Goal: Find specific page/section: Find specific page/section

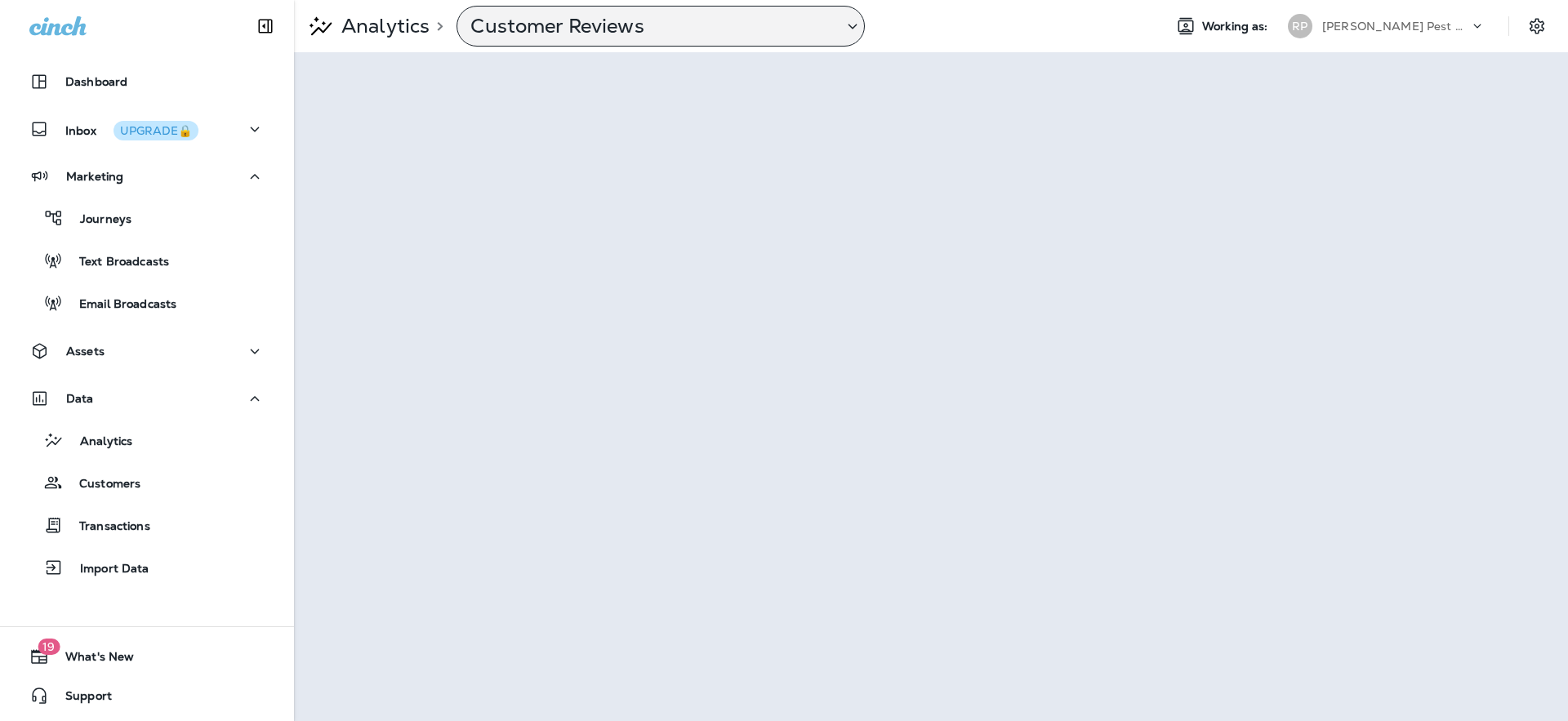
click at [556, 24] on p "Customer Reviews" at bounding box center [650, 26] width 359 height 25
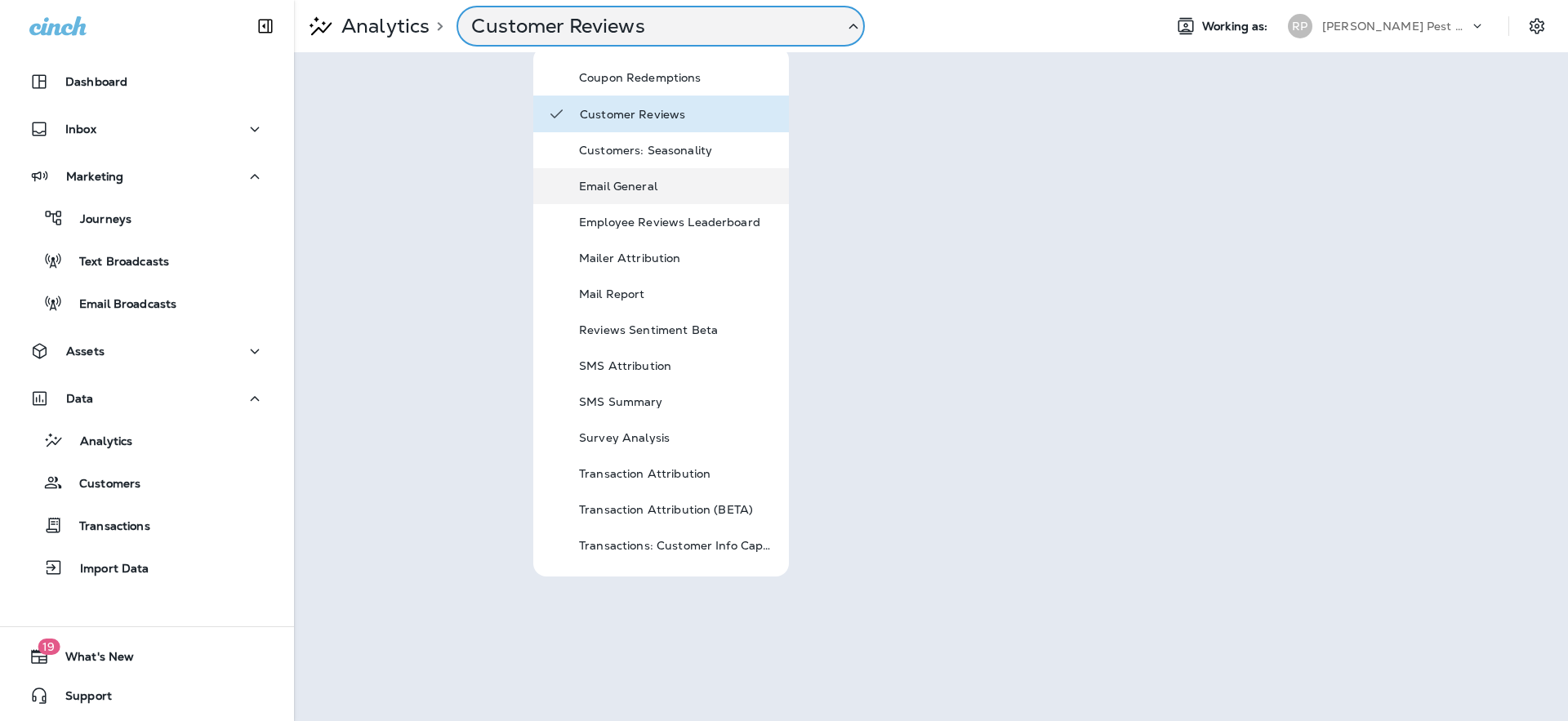
click at [638, 178] on div "Email General" at bounding box center [676, 186] width 196 height 20
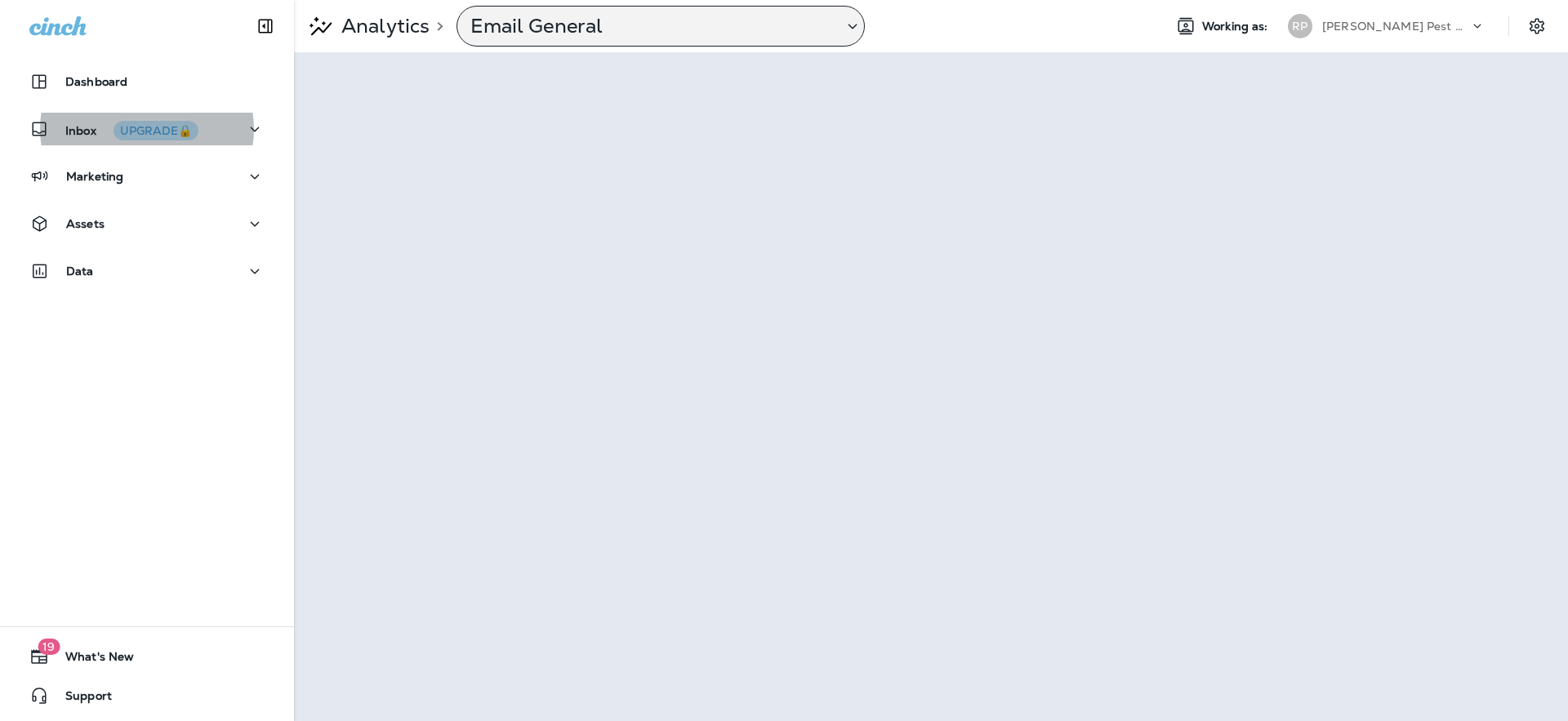
drag, startPoint x: 681, startPoint y: 49, endPoint x: 674, endPoint y: 27, distance: 23.1
click at [680, 48] on div "Analytics > Email General Working as: [PERSON_NAME] Pest Control" at bounding box center [930, 26] width 1273 height 52
click at [674, 26] on p "Email General" at bounding box center [650, 26] width 359 height 25
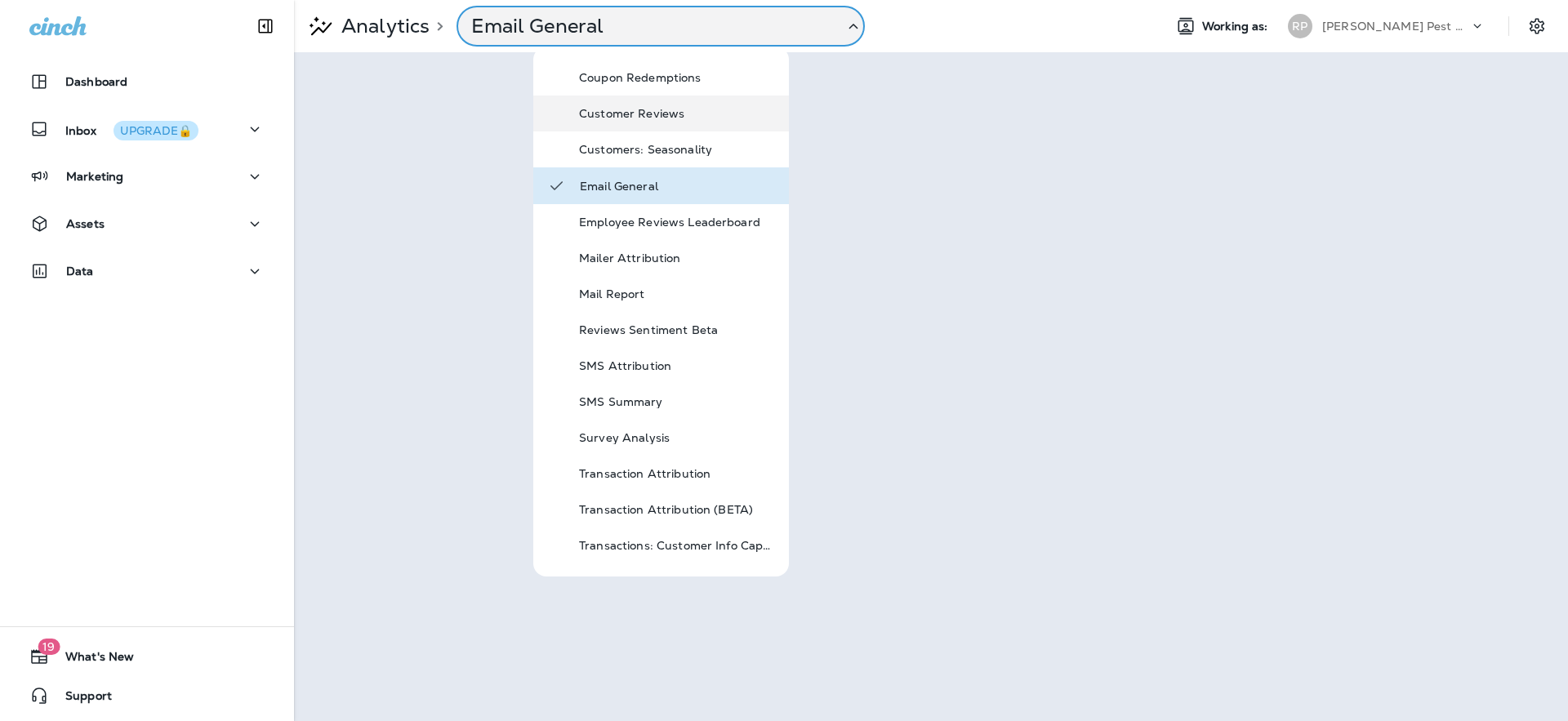
click at [656, 121] on div "Customer Reviews" at bounding box center [676, 113] width 196 height 20
